Goal: Find specific page/section: Find specific page/section

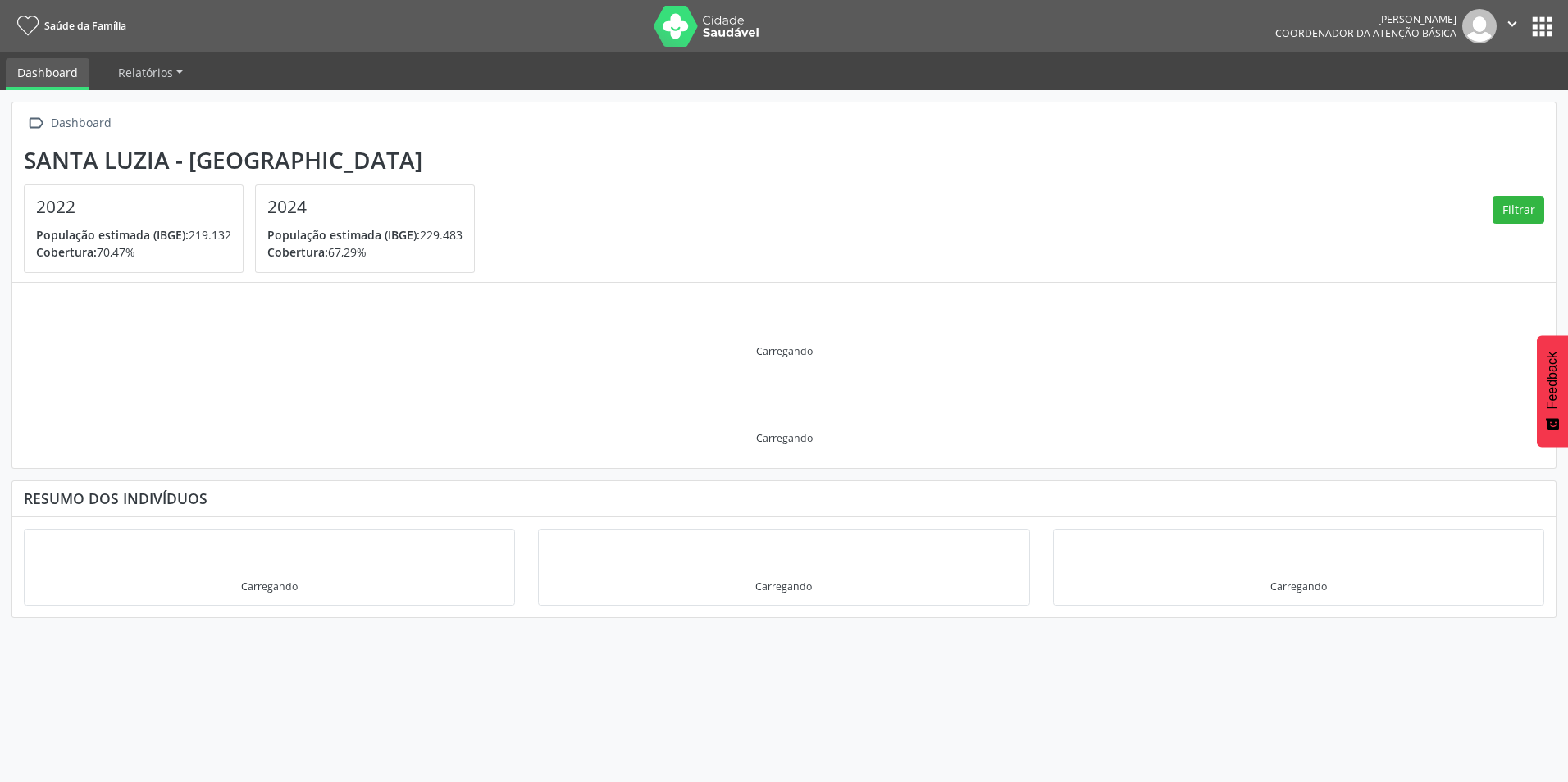
click at [1538, 35] on button "apps" at bounding box center [1542, 26] width 29 height 29
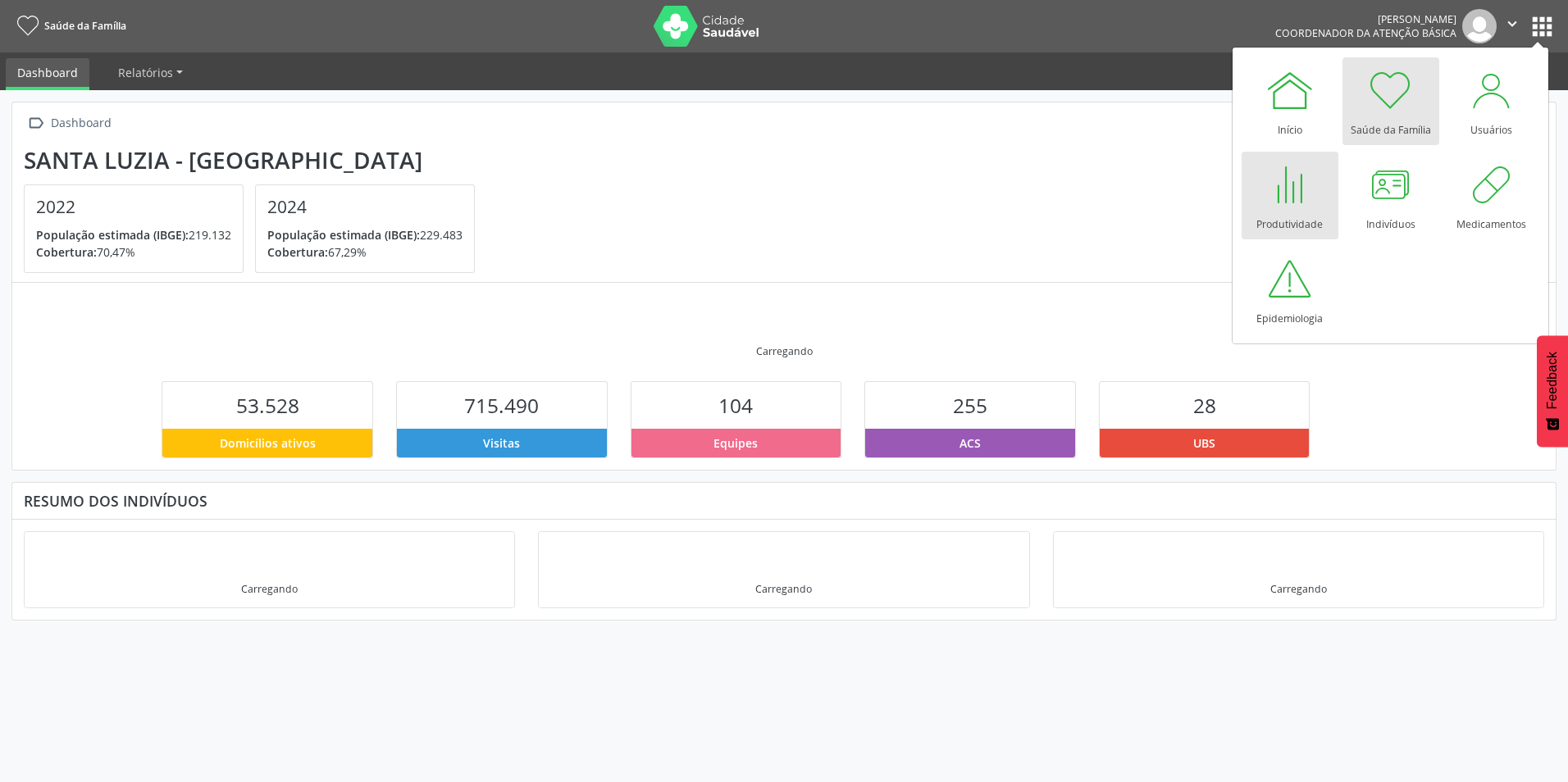
click at [1271, 198] on div at bounding box center [1290, 184] width 49 height 49
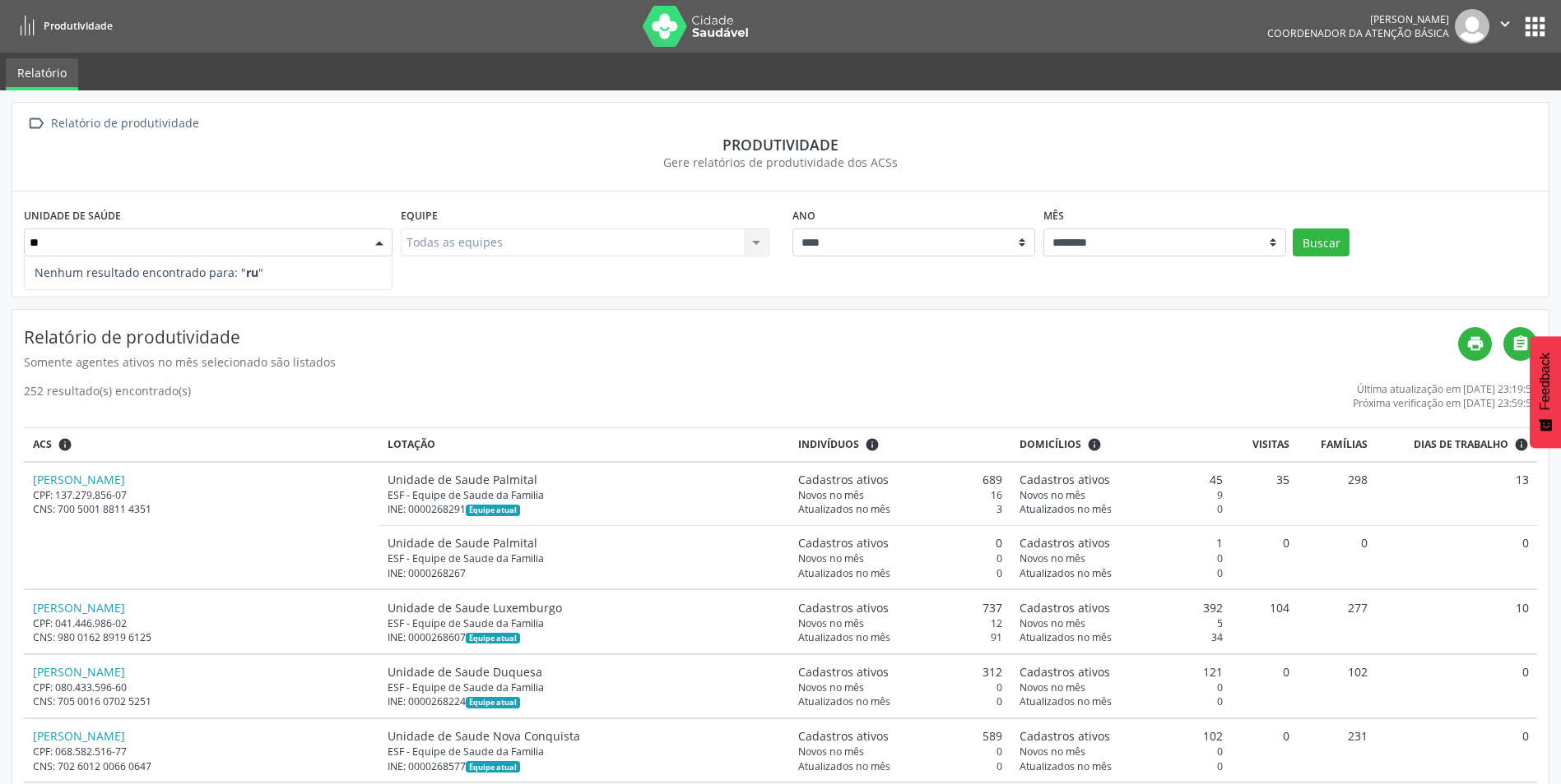
type input "*"
type input "**********"
